Goal: Find specific page/section: Find specific page/section

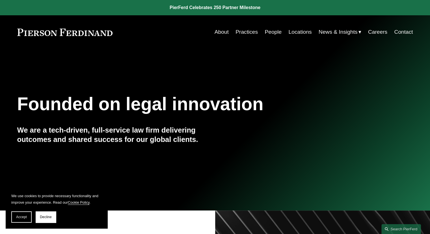
click at [295, 31] on link "Locations" at bounding box center [299, 32] width 23 height 11
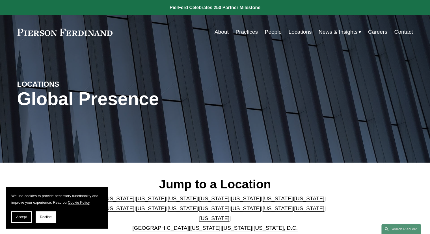
click at [273, 32] on link "People" at bounding box center [273, 32] width 17 height 11
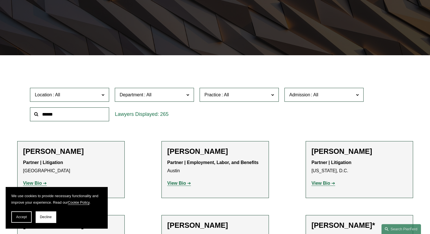
scroll to position [113, 0]
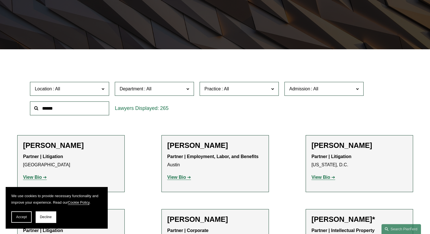
click at [89, 88] on span "Location" at bounding box center [67, 89] width 65 height 8
click at [0, 0] on link "[GEOGRAPHIC_DATA]" at bounding box center [0, 0] width 0 height 0
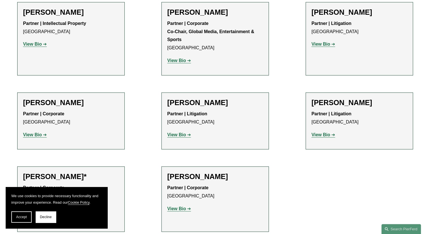
scroll to position [848, 0]
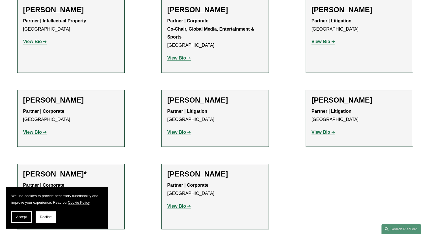
click at [178, 129] on strong "View Bio" at bounding box center [176, 131] width 19 height 5
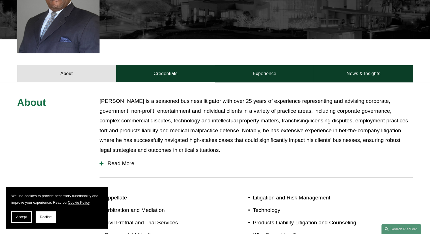
scroll to position [198, 0]
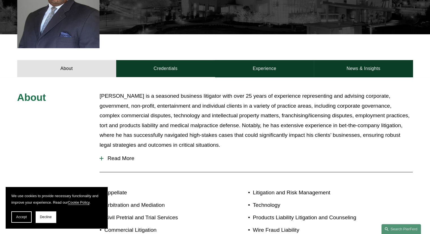
click at [128, 155] on span "Read More" at bounding box center [257, 158] width 309 height 6
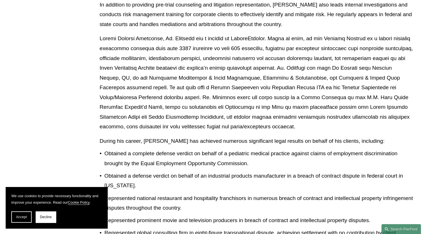
scroll to position [368, 0]
